Goal: Find specific page/section: Find specific page/section

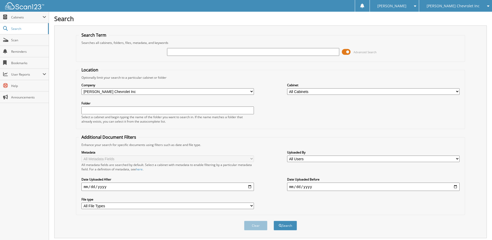
click at [172, 52] on input "text" at bounding box center [253, 52] width 172 height 8
type input "232581"
click at [274, 220] on button "Search" at bounding box center [285, 225] width 23 height 10
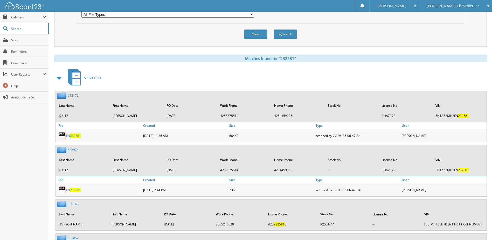
scroll to position [207, 0]
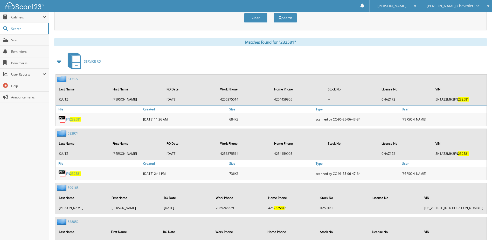
click at [59, 61] on span at bounding box center [59, 61] width 7 height 9
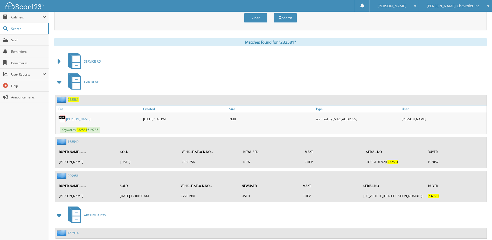
click at [73, 99] on span "232581" at bounding box center [73, 99] width 11 height 4
